Goal: Task Accomplishment & Management: Use online tool/utility

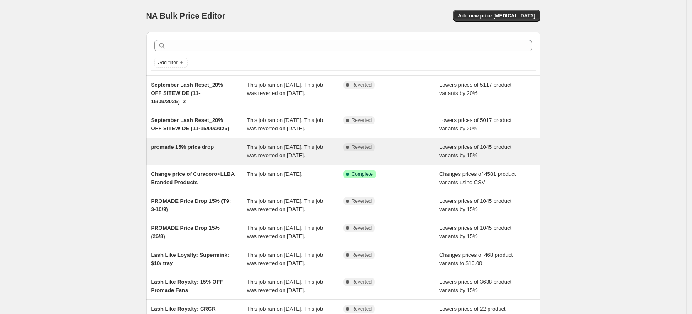
click at [223, 160] on div "promade 15% price drop" at bounding box center [199, 151] width 96 height 17
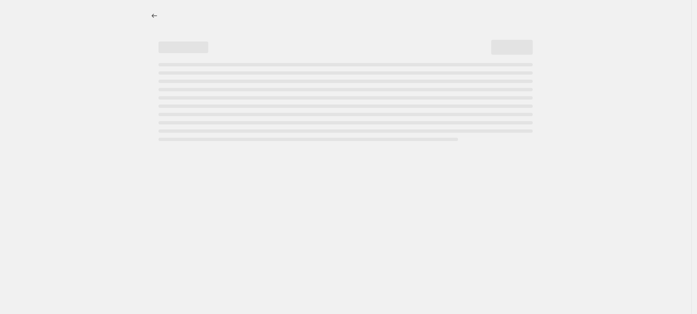
select select "percentage"
select select "collection"
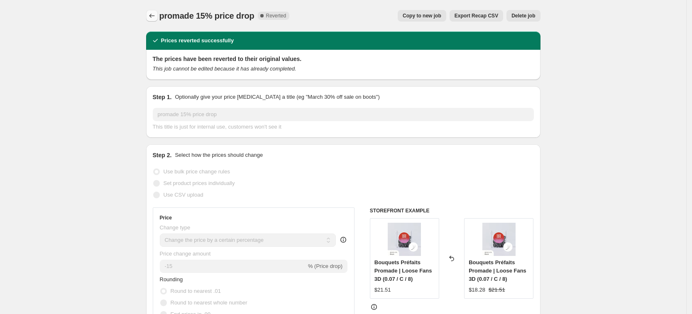
click at [152, 15] on icon "Price change jobs" at bounding box center [152, 16] width 8 height 8
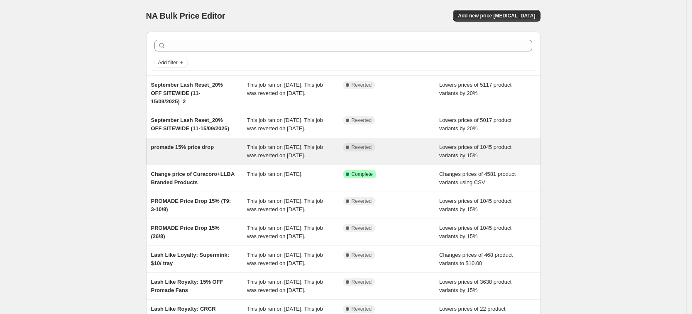
click at [363, 151] on span "Reverted" at bounding box center [362, 147] width 20 height 7
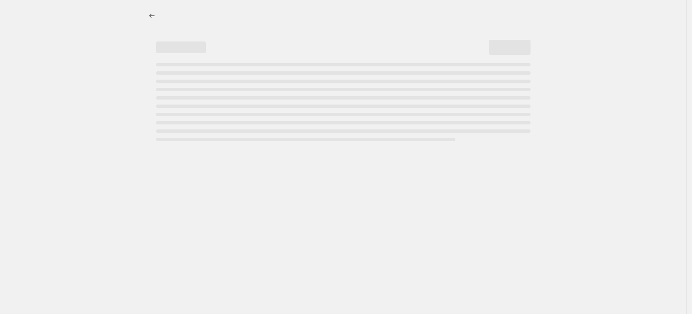
select select "percentage"
select select "collection"
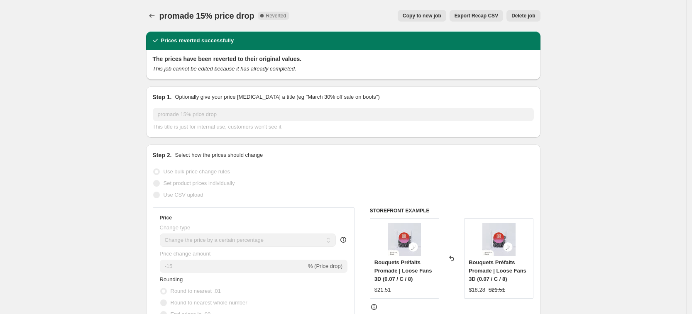
click at [433, 14] on span "Copy to new job" at bounding box center [422, 15] width 39 height 7
select select "percentage"
select select "collection"
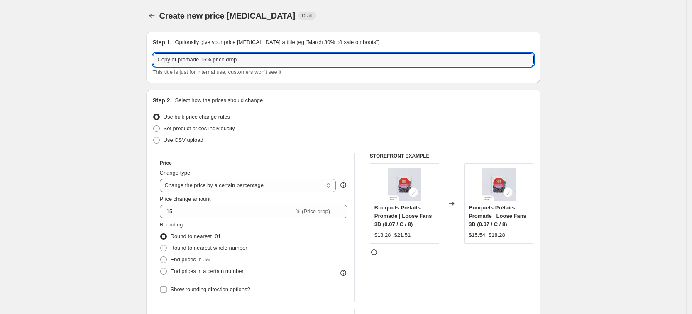
drag, startPoint x: 180, startPoint y: 61, endPoint x: 146, endPoint y: 65, distance: 34.3
click at [234, 59] on input "promade 15% price drop" at bounding box center [343, 59] width 381 height 13
type input "promade 15% price drop 1"
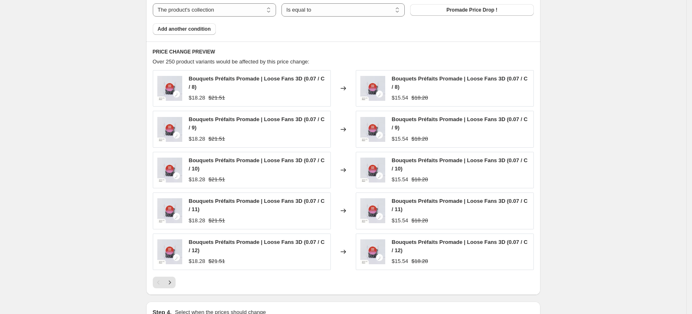
scroll to position [623, 0]
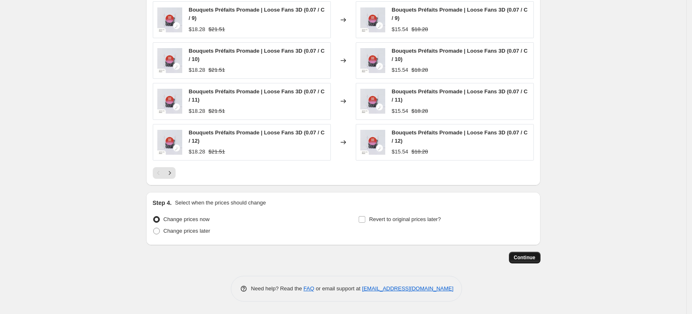
click at [535, 259] on span "Continue" at bounding box center [525, 257] width 22 height 7
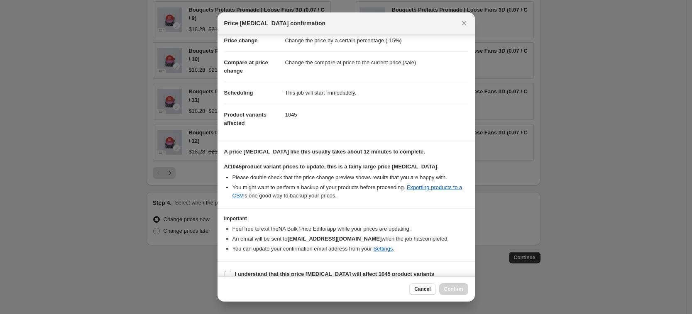
scroll to position [30, 0]
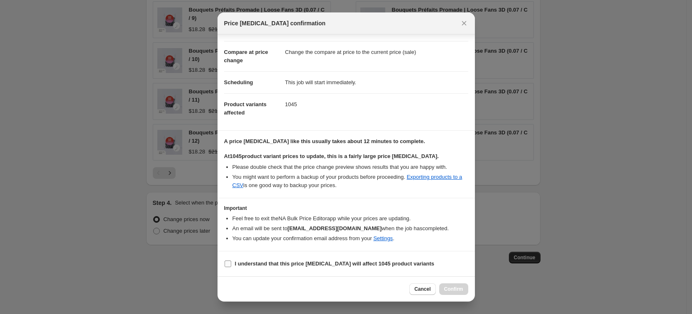
click at [230, 262] on input "I understand that this price change job will affect 1045 product variants" at bounding box center [228, 264] width 7 height 7
checkbox input "true"
click at [455, 293] on button "Confirm" at bounding box center [453, 289] width 29 height 12
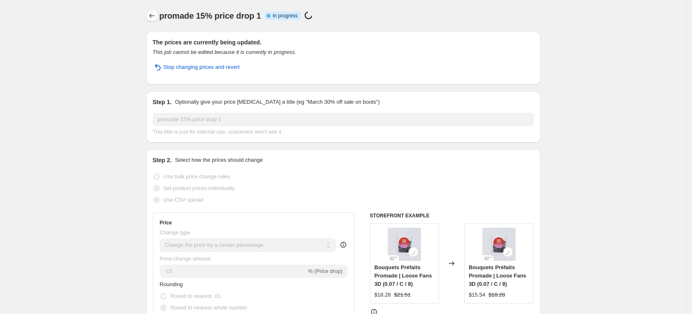
click at [154, 20] on button "Price change jobs" at bounding box center [152, 16] width 12 height 12
